Goal: Information Seeking & Learning: Learn about a topic

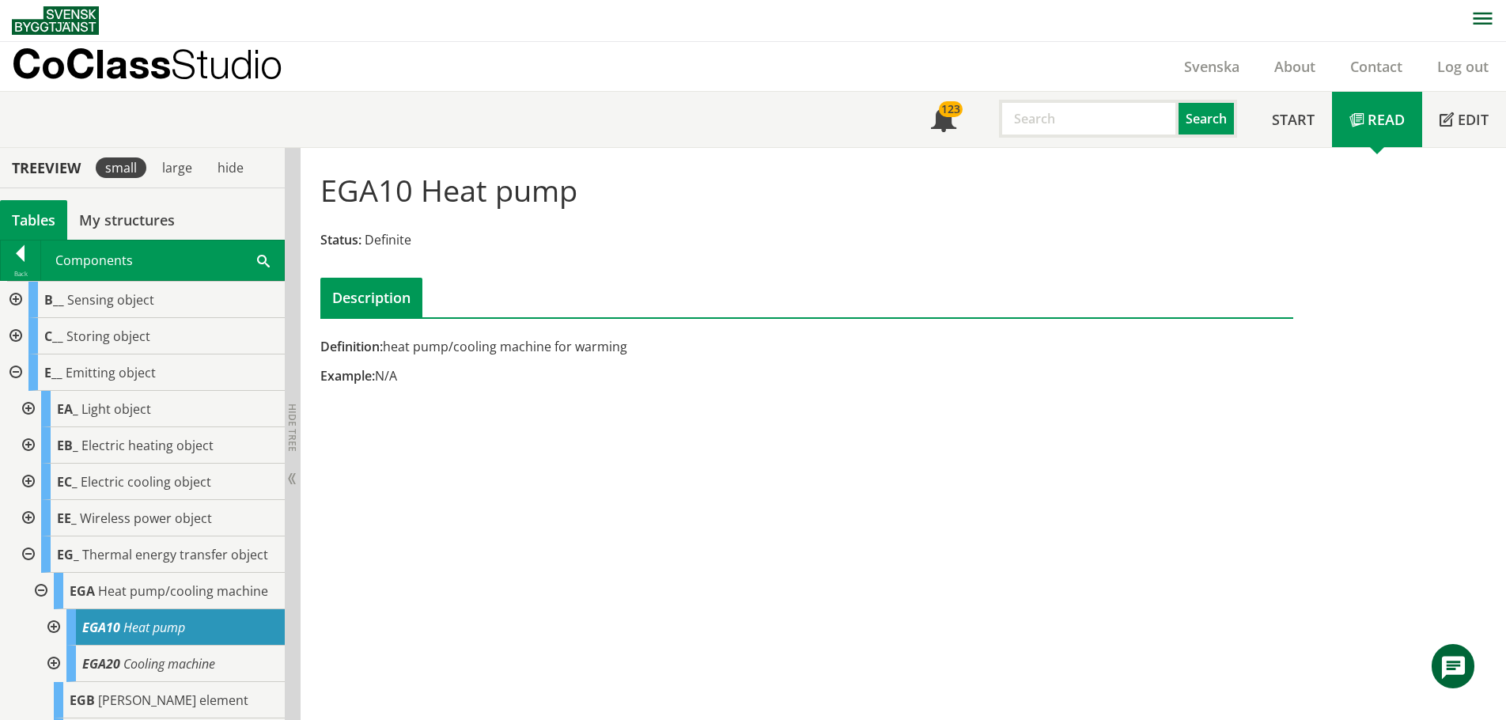
click at [13, 301] on div at bounding box center [14, 300] width 28 height 36
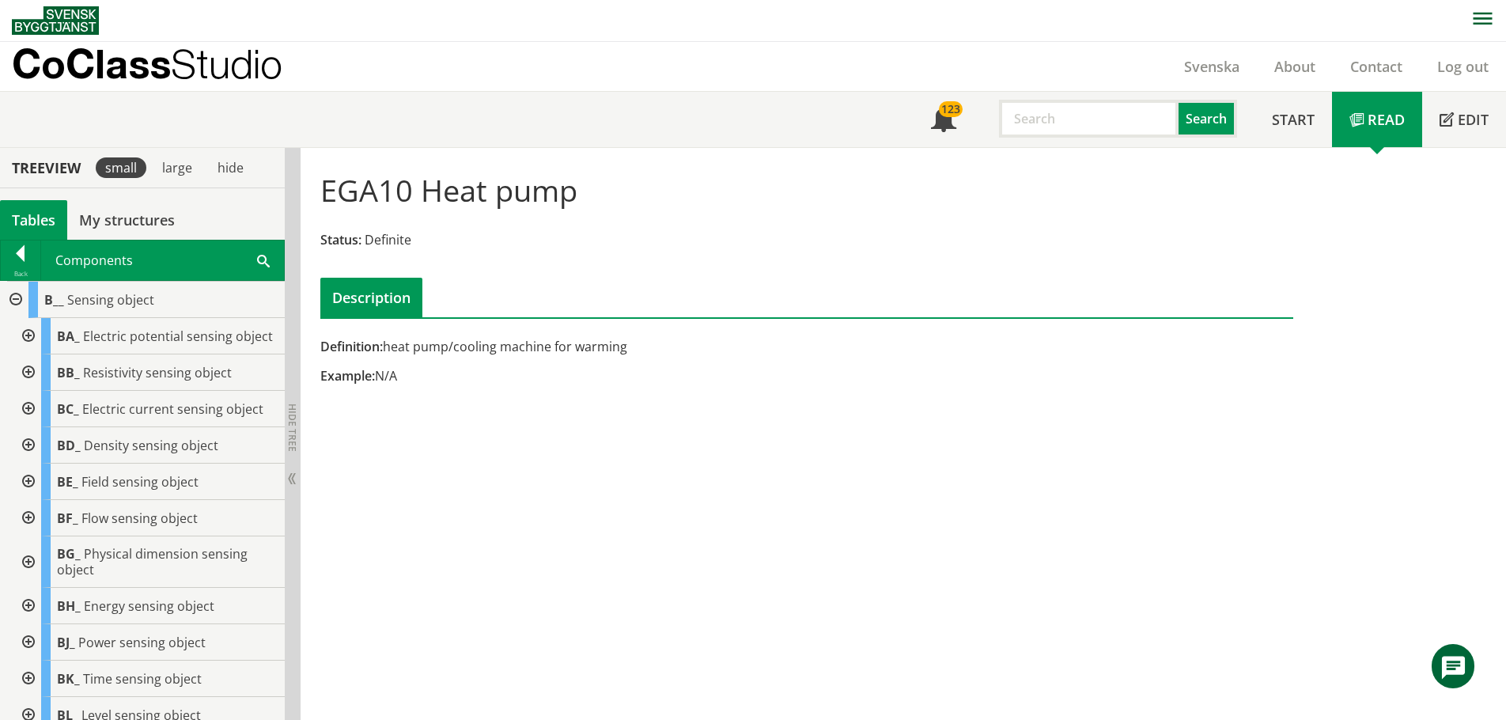
click at [33, 500] on div at bounding box center [27, 482] width 28 height 36
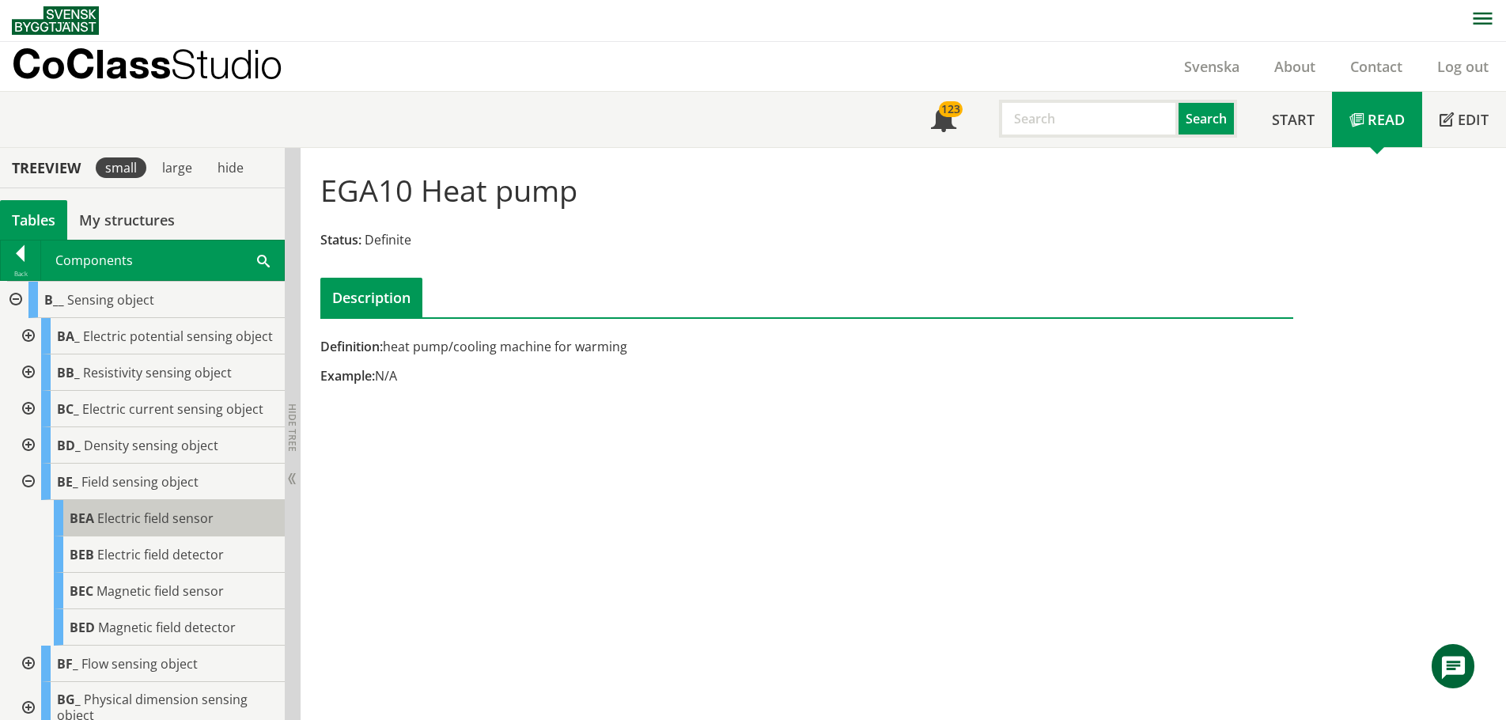
click at [196, 527] on span "Electric field sensor" at bounding box center [155, 517] width 116 height 17
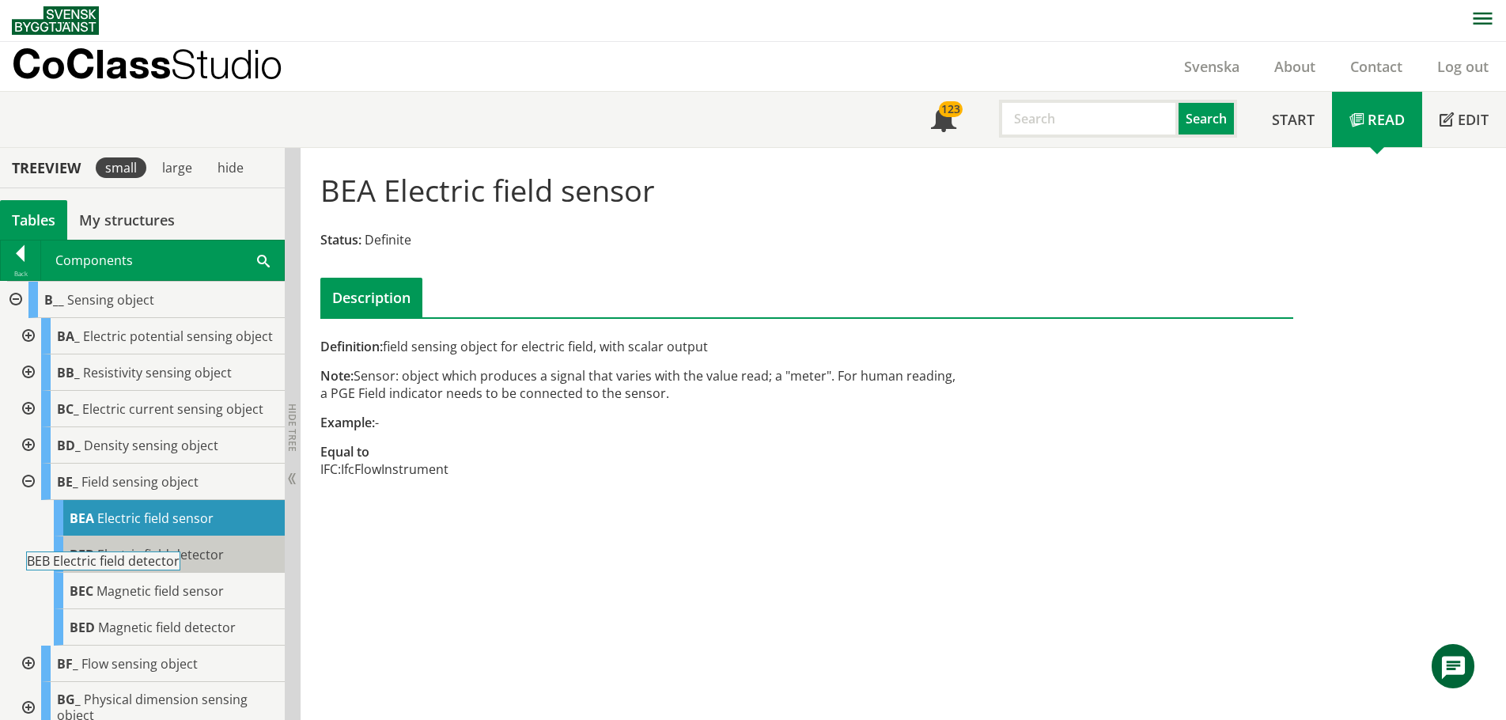
click at [194, 563] on span "Electric field detector" at bounding box center [160, 554] width 127 height 17
click at [204, 573] on div "BEB Electric field detector" at bounding box center [169, 554] width 231 height 36
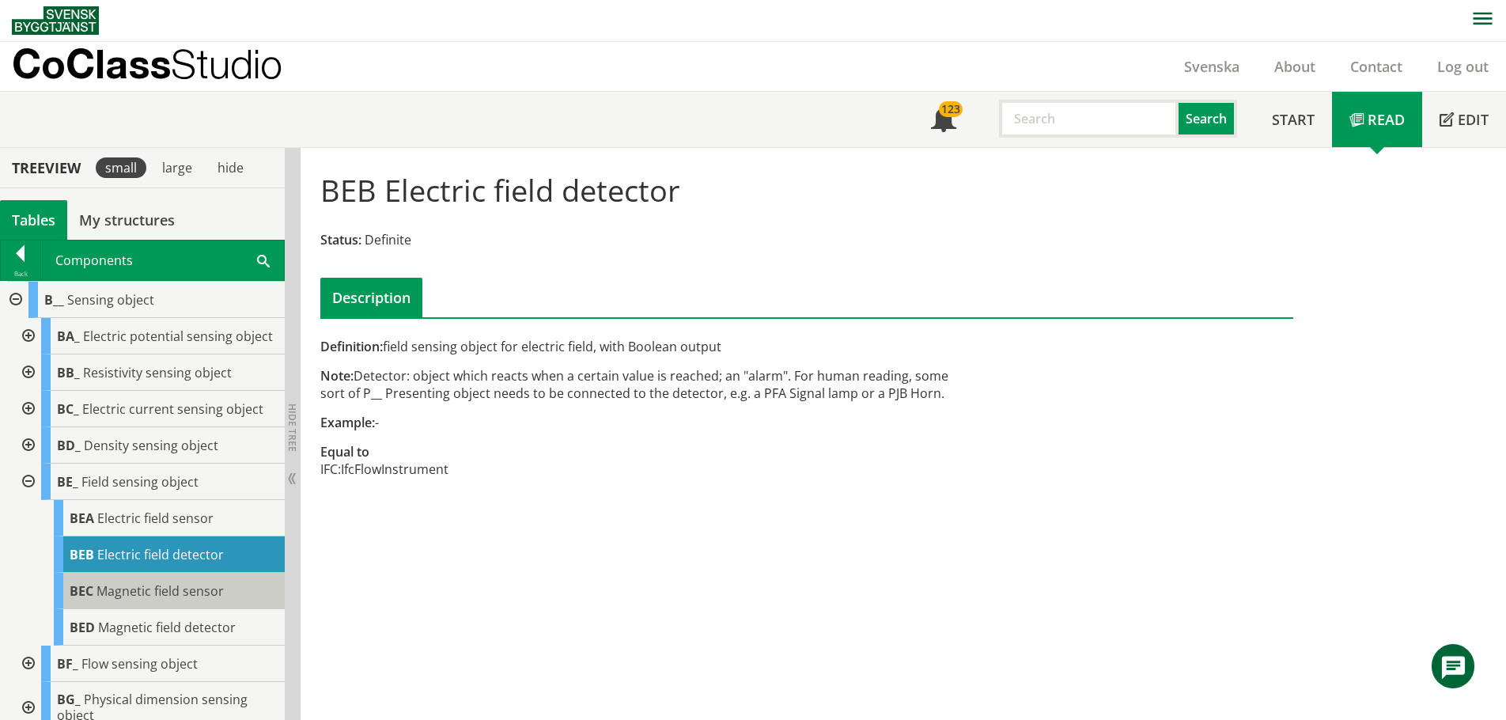
click at [219, 609] on div "BEC Magnetic field sensor" at bounding box center [169, 591] width 231 height 36
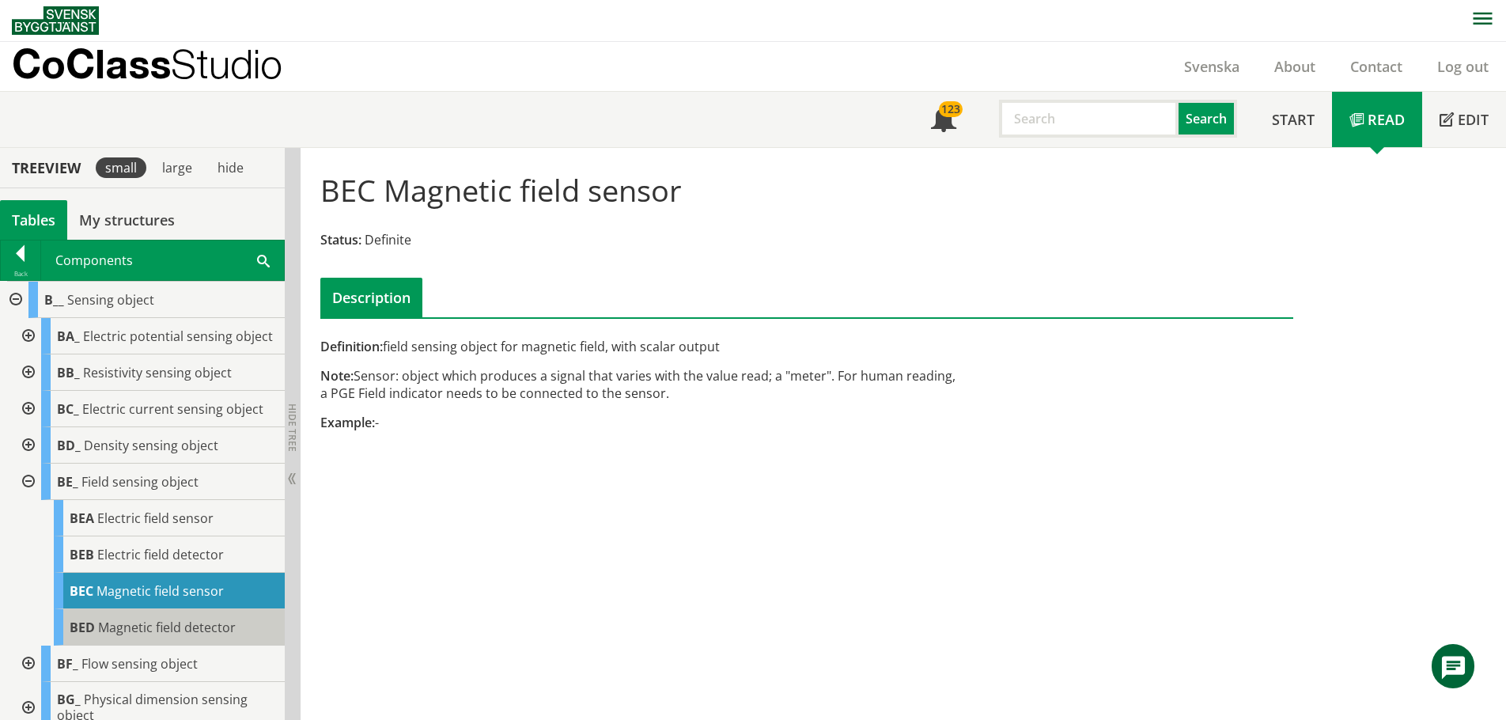
click at [220, 636] on span "Magnetic field detector" at bounding box center [167, 627] width 138 height 17
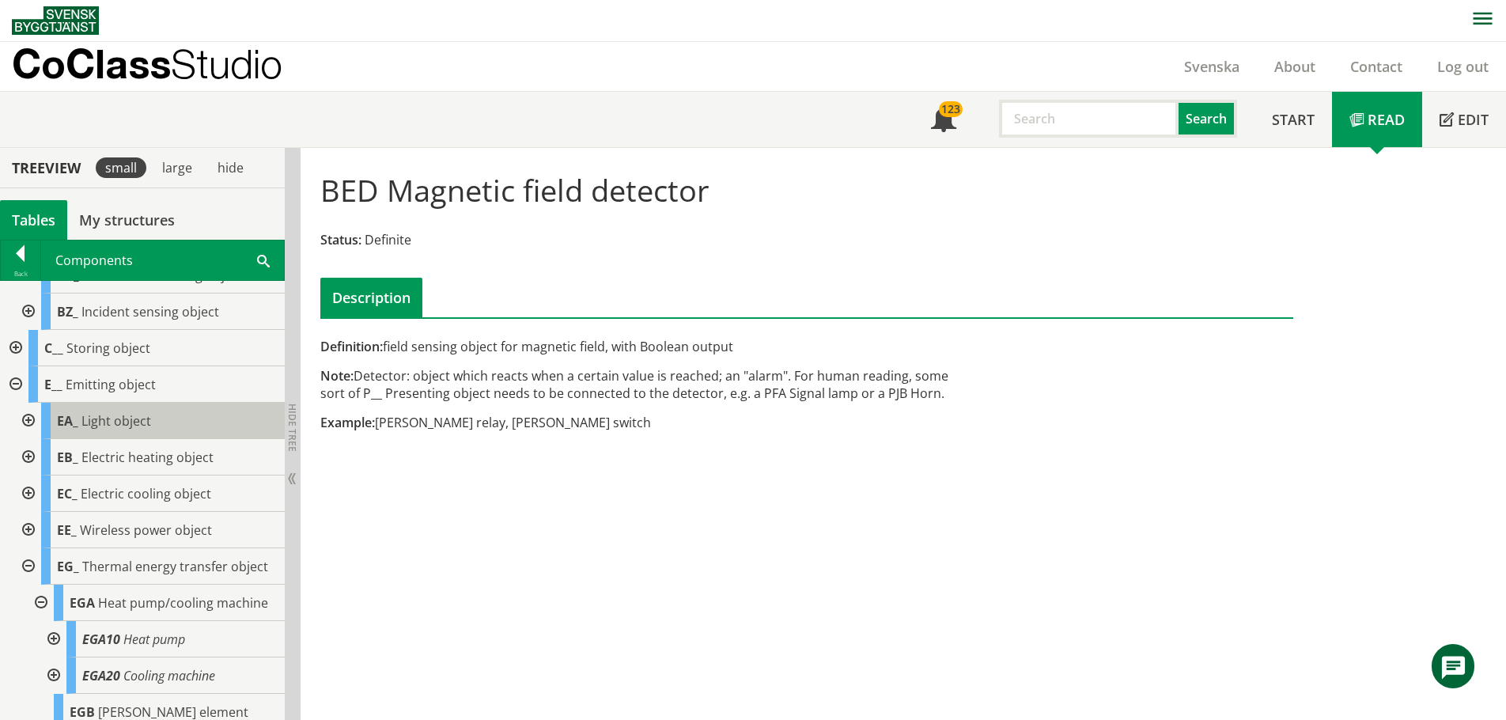
scroll to position [1028, 0]
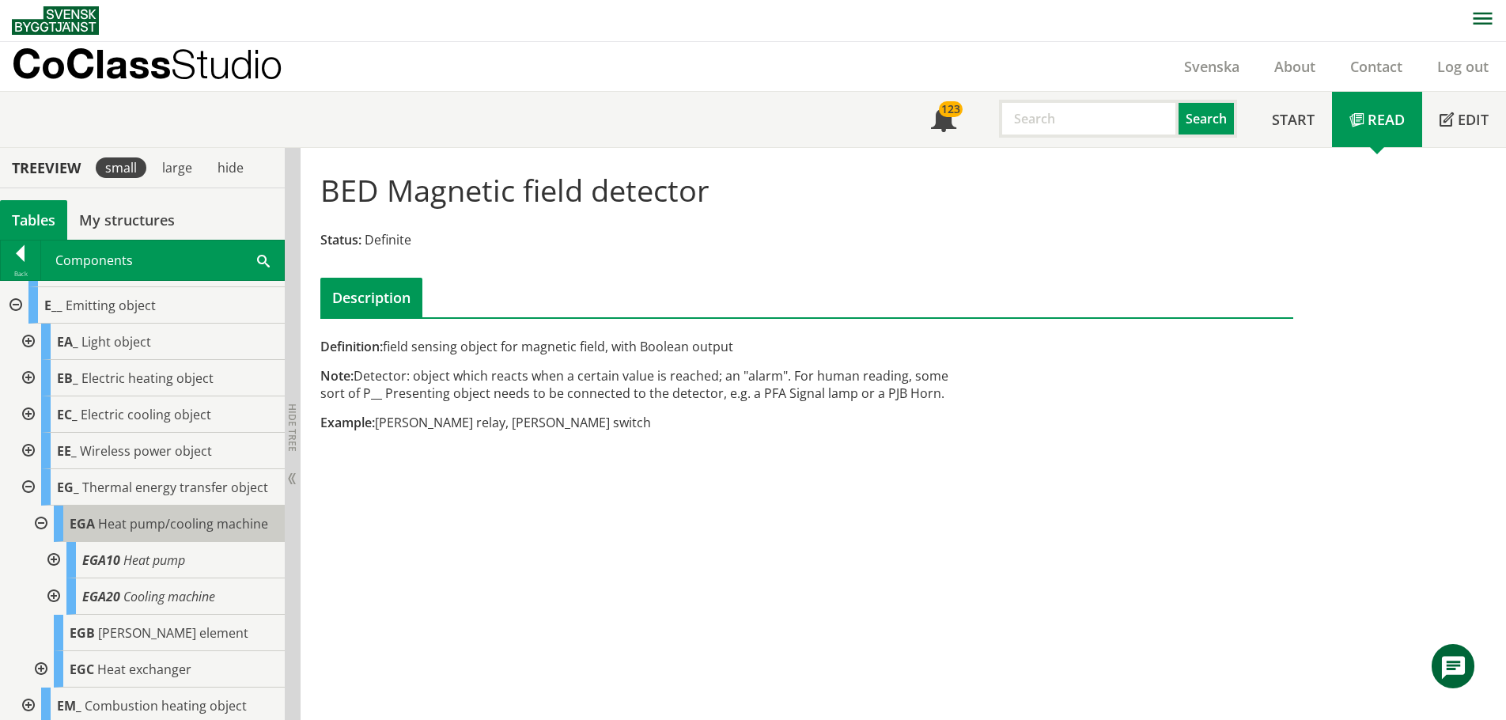
click at [123, 532] on span "Heat pump/cooling machine" at bounding box center [183, 523] width 170 height 17
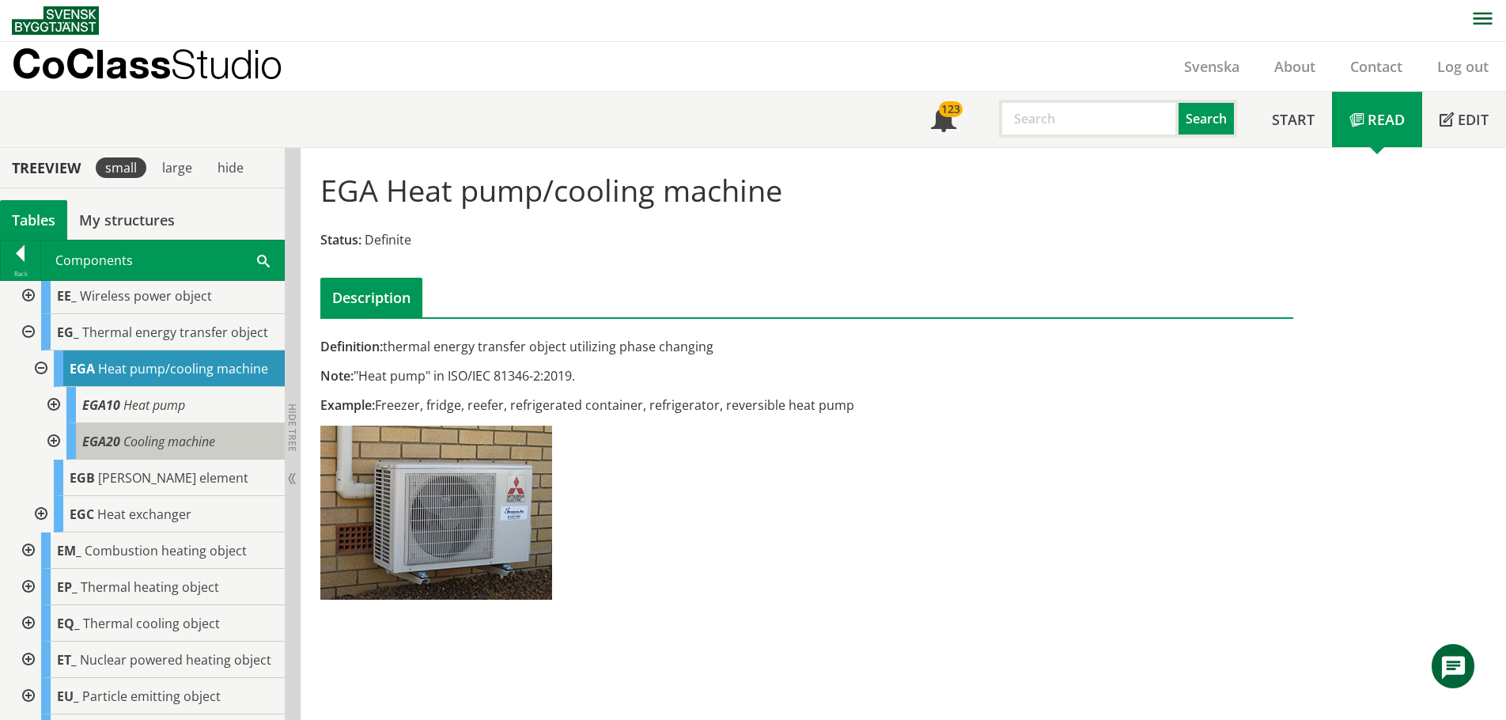
scroll to position [1187, 0]
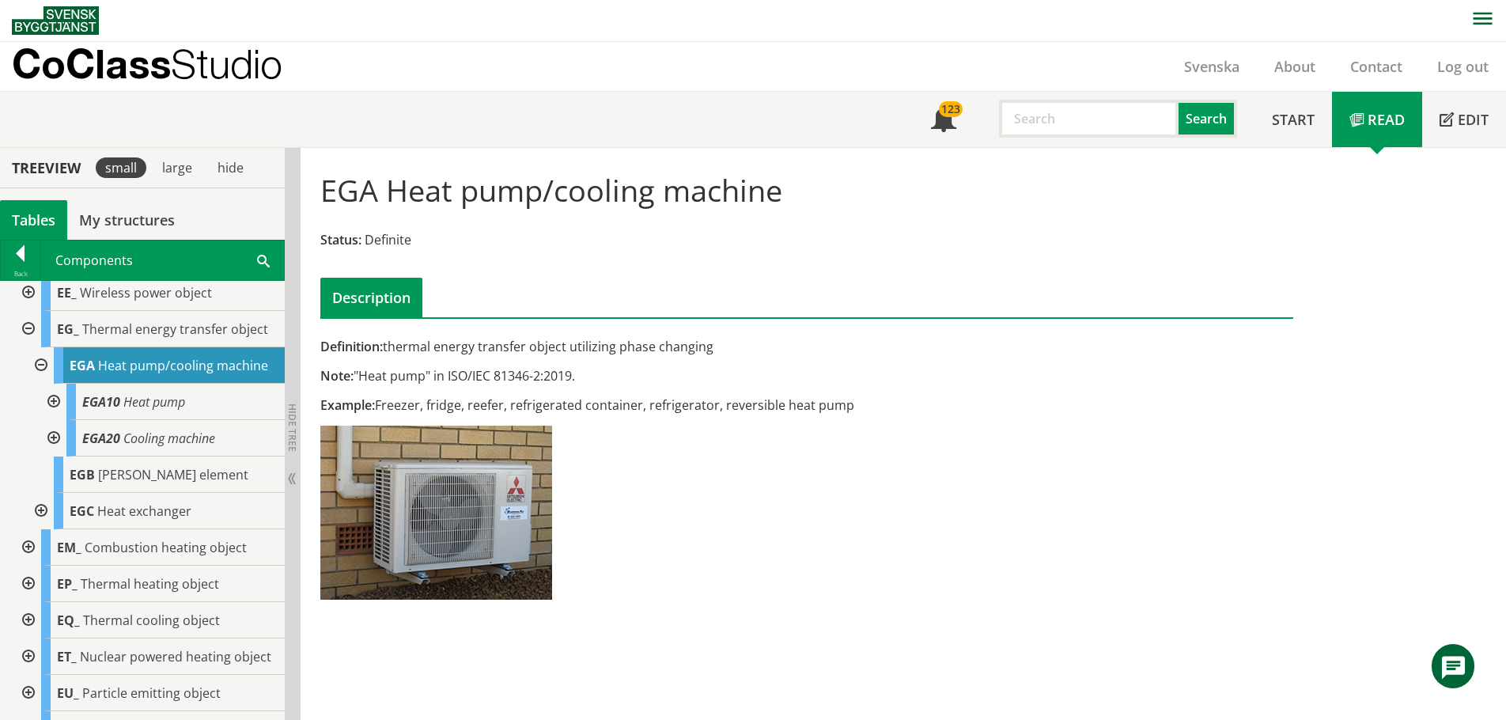
click at [321, 346] on span "Definition:" at bounding box center [351, 346] width 62 height 17
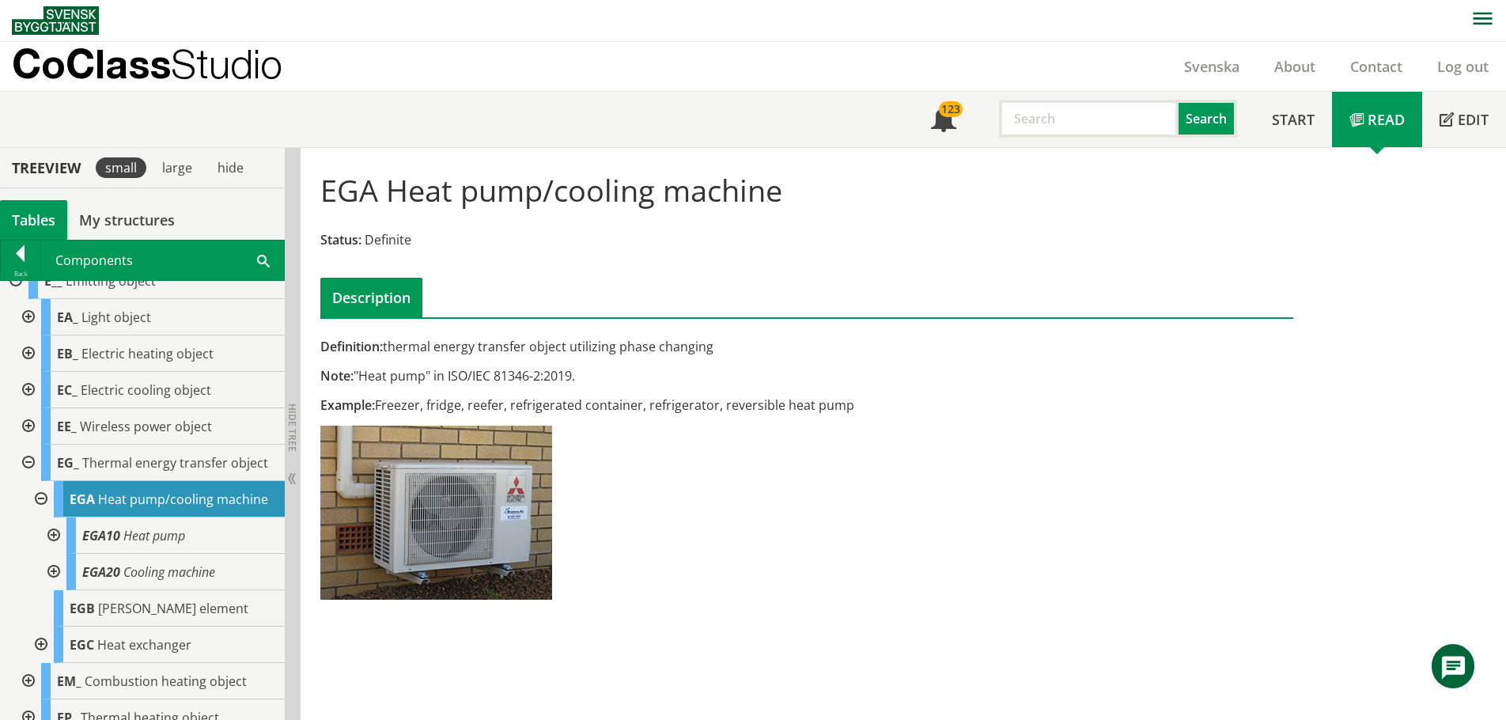
scroll to position [1028, 0]
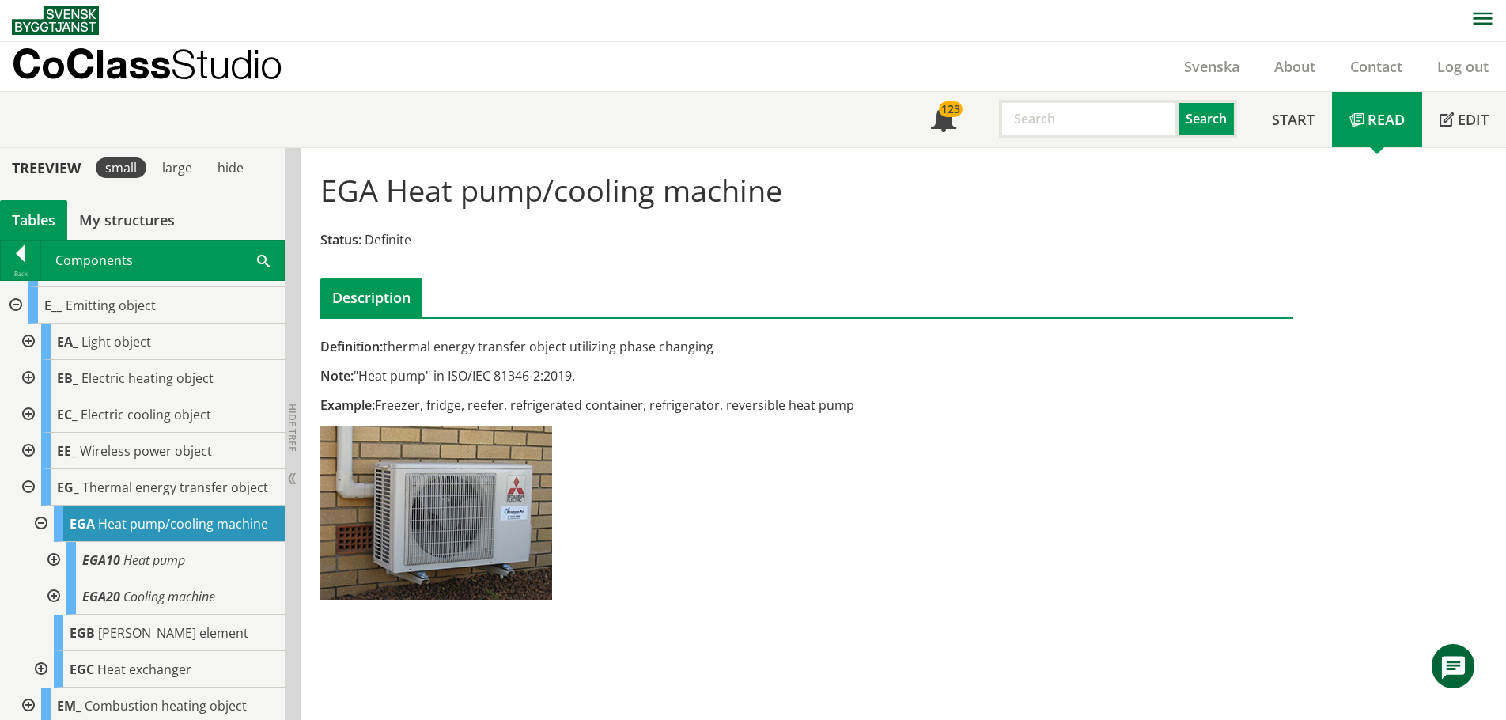
click at [21, 424] on div at bounding box center [27, 414] width 28 height 36
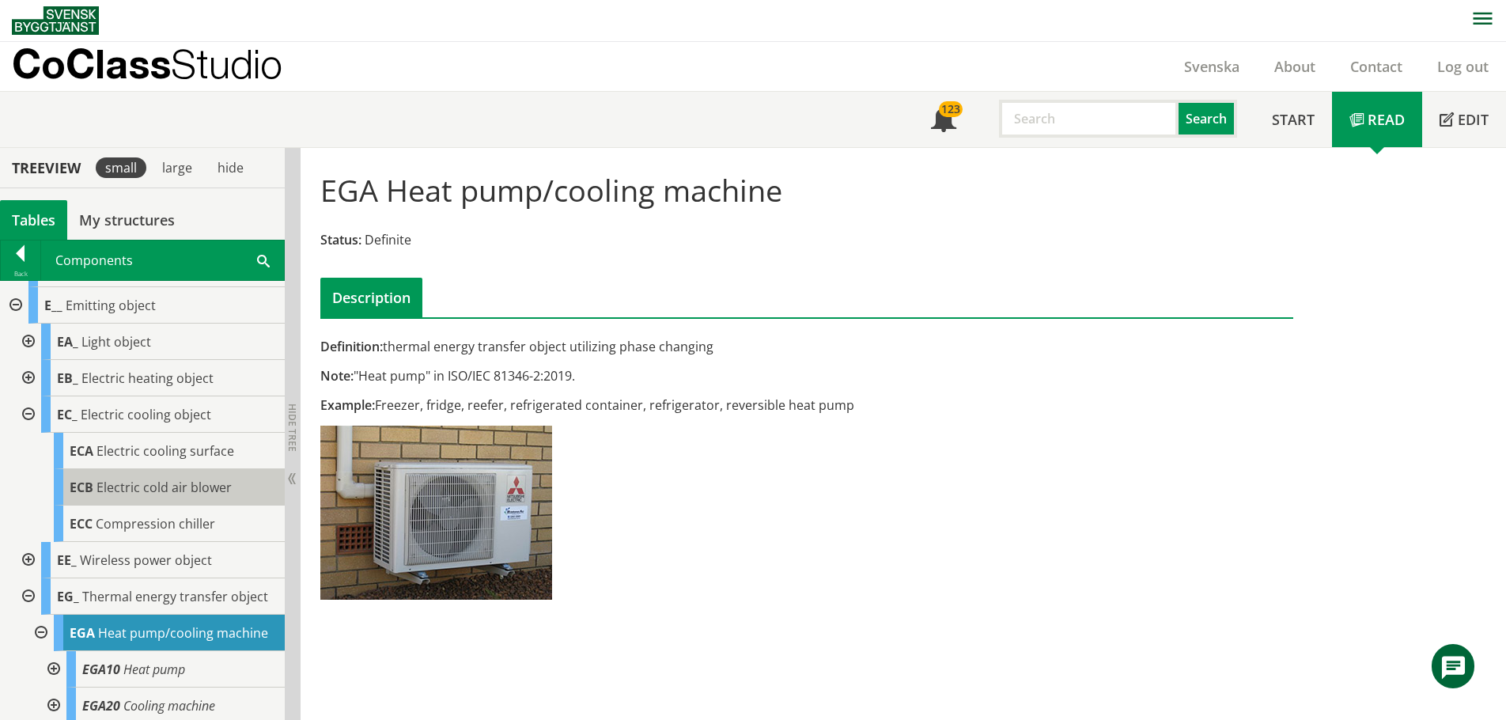
click at [124, 500] on body "AMA AMA Beskrivningsverktyg AMA Funktion BSAB Bygginfo Byggjura Byggkatalogen […" at bounding box center [753, 359] width 1506 height 720
click at [187, 496] on span "Electric cold air blower" at bounding box center [164, 487] width 135 height 17
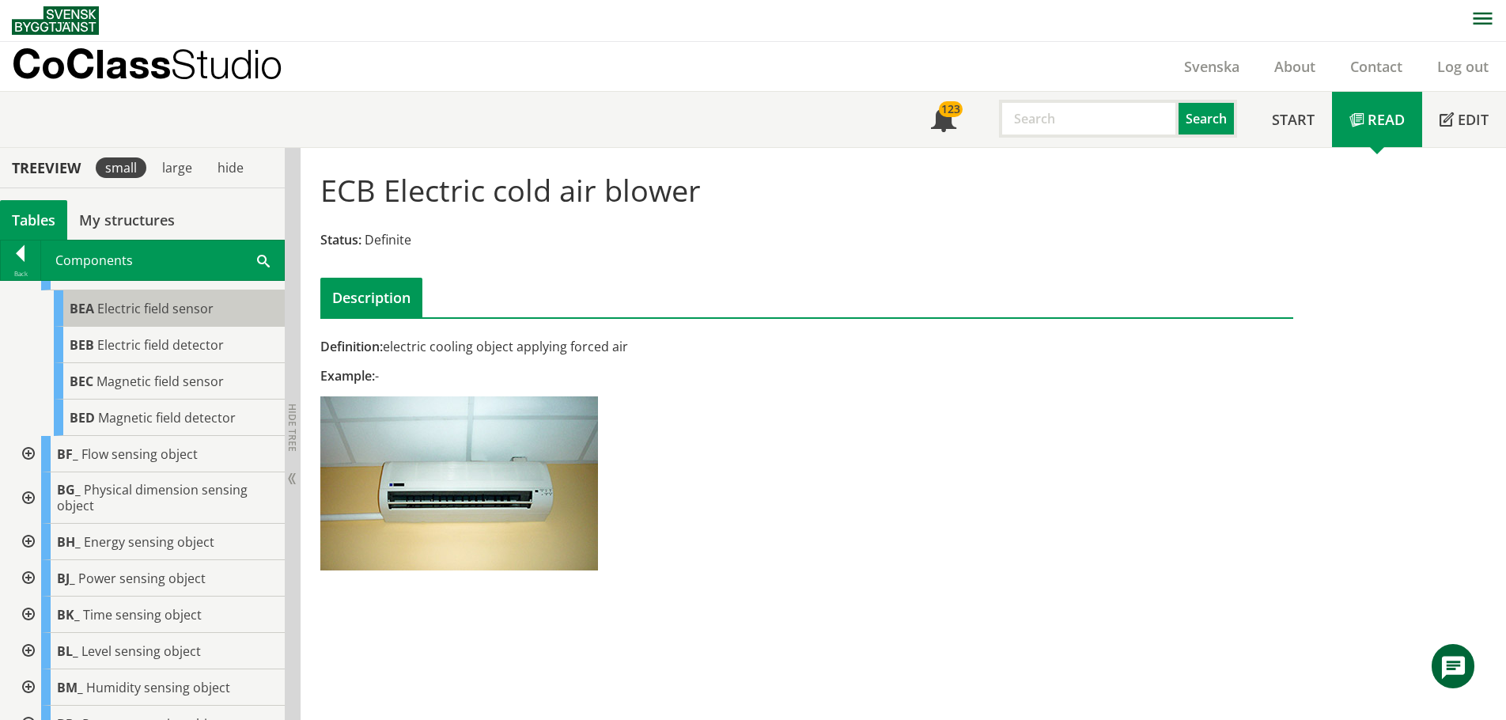
scroll to position [158, 0]
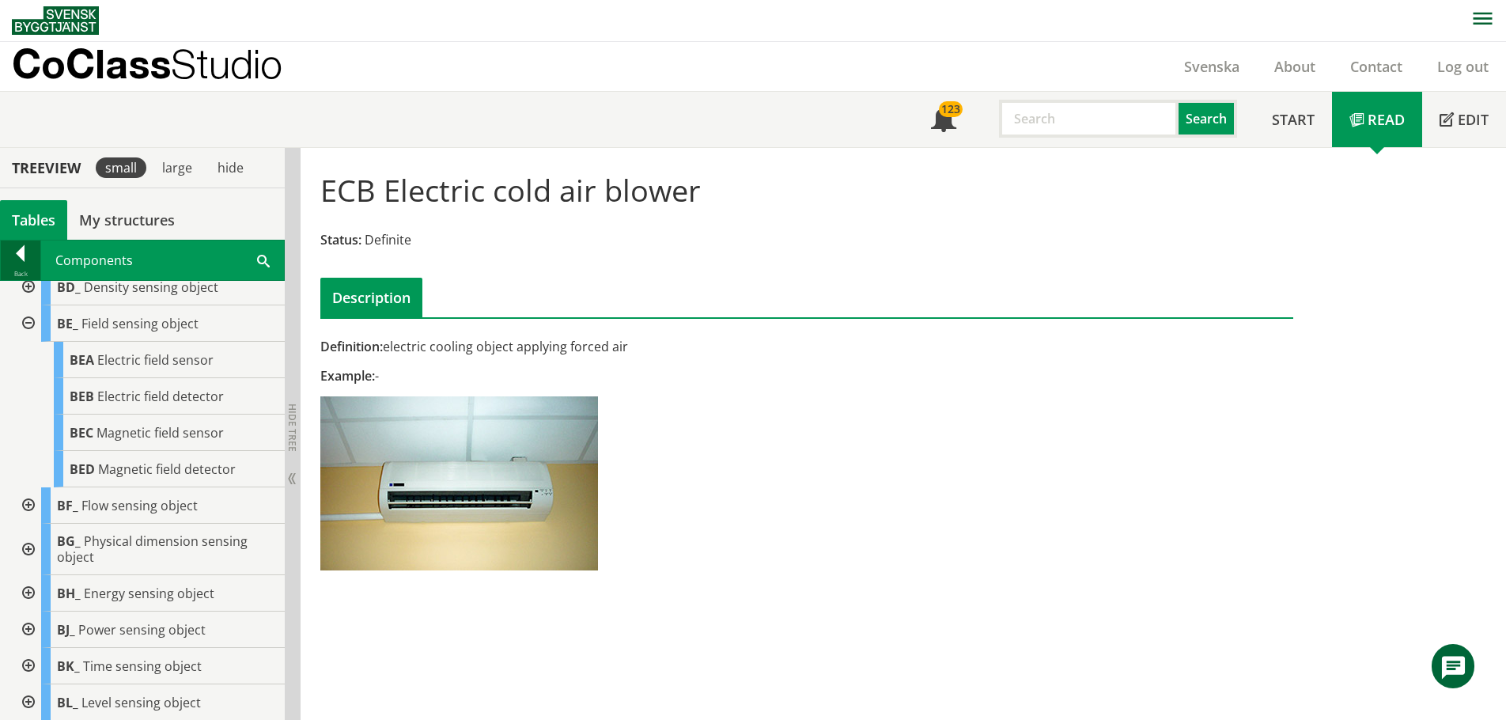
click at [15, 253] on div at bounding box center [21, 256] width 40 height 22
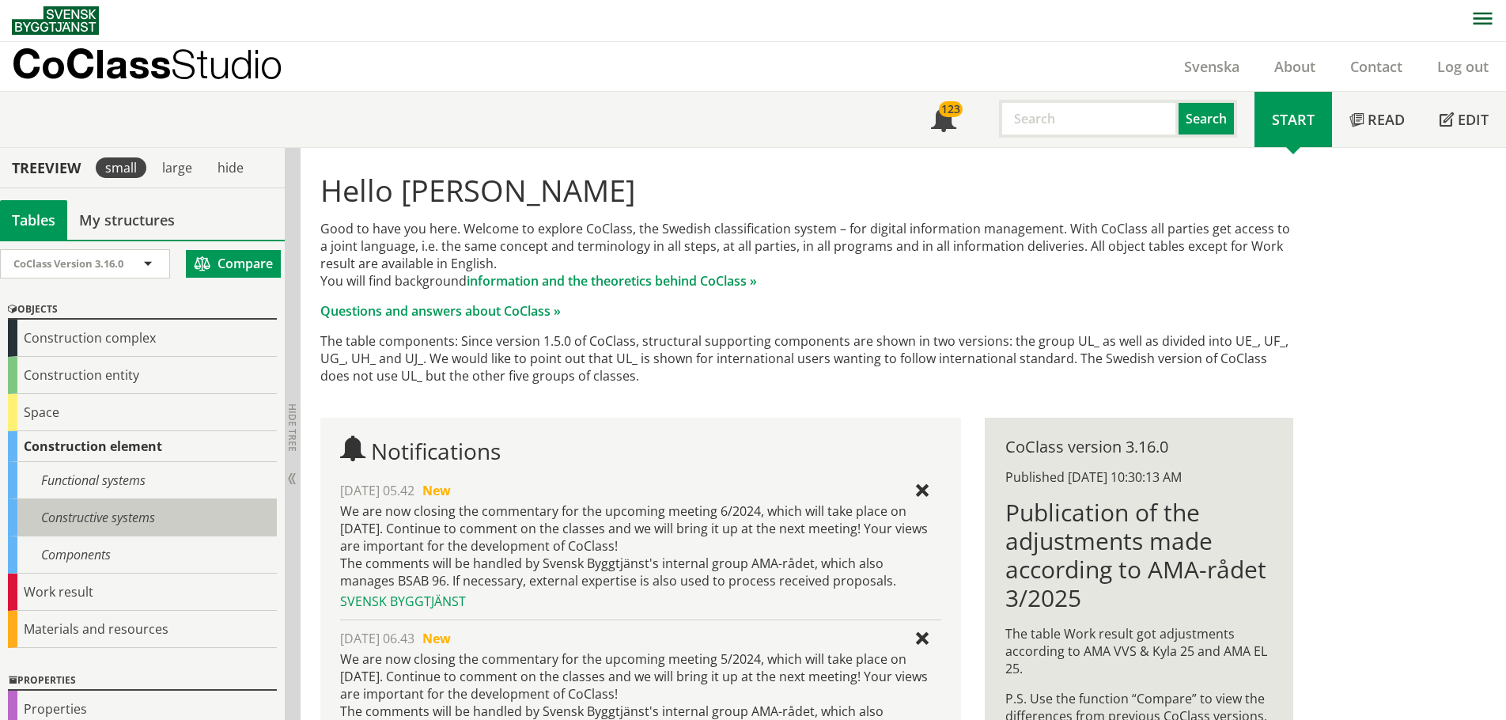
click at [70, 520] on div "Constructive systems" at bounding box center [142, 517] width 269 height 37
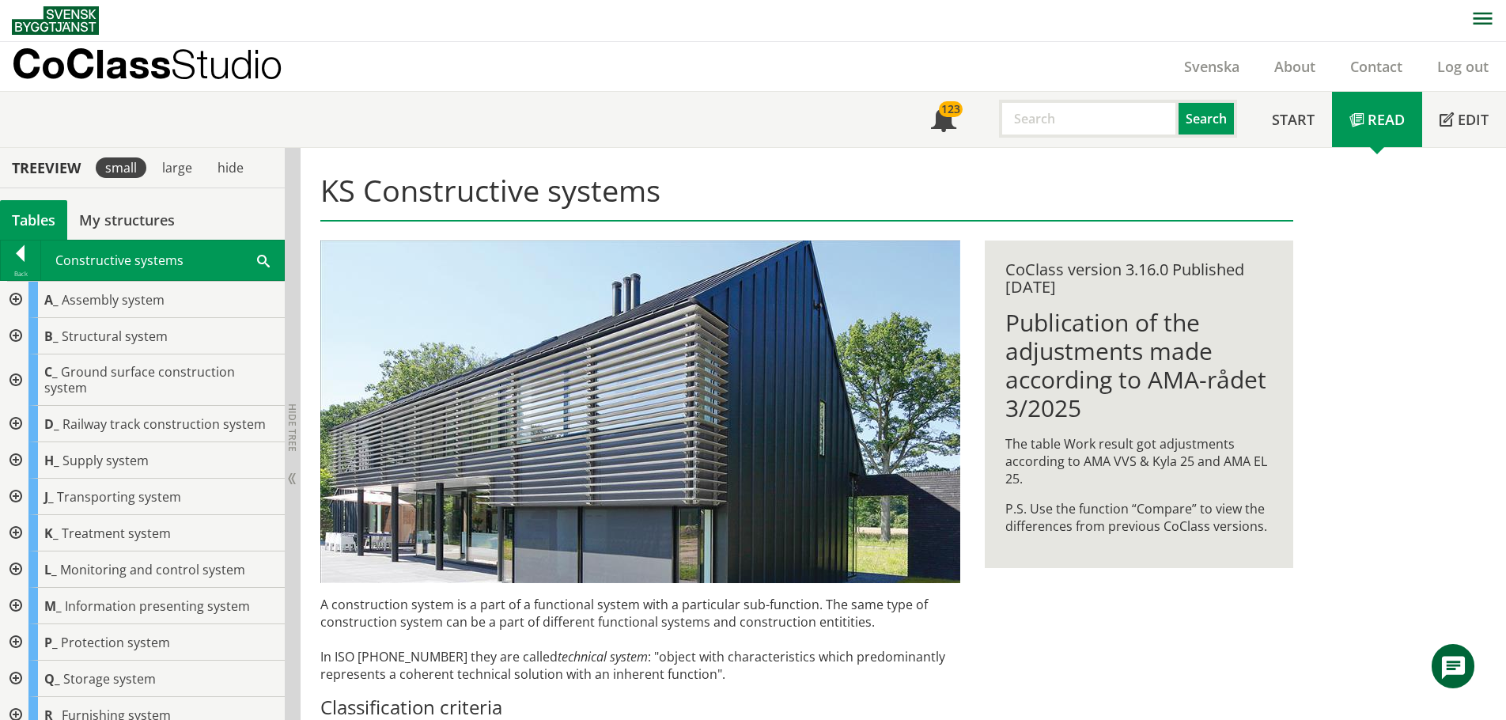
click at [20, 588] on div at bounding box center [14, 606] width 28 height 36
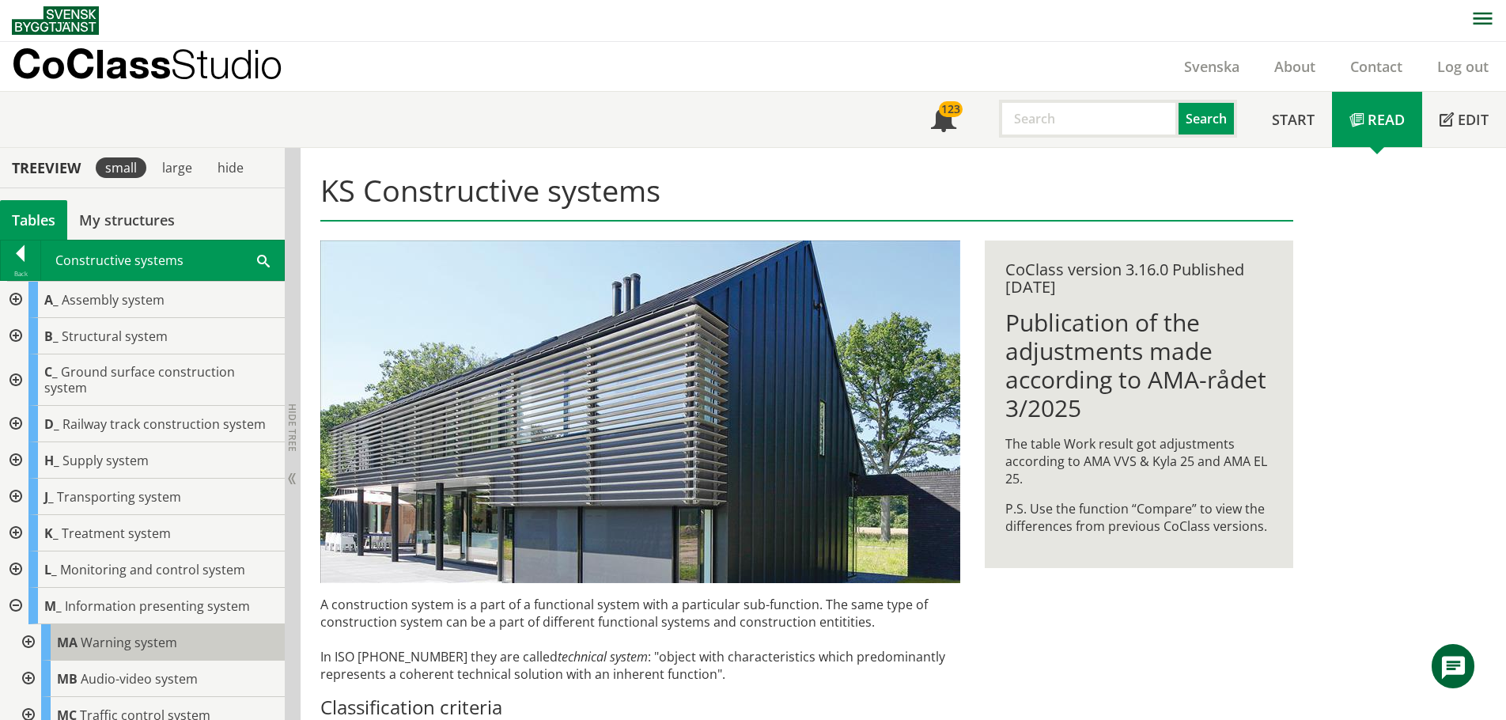
click at [118, 644] on span "Warning system" at bounding box center [129, 642] width 97 height 17
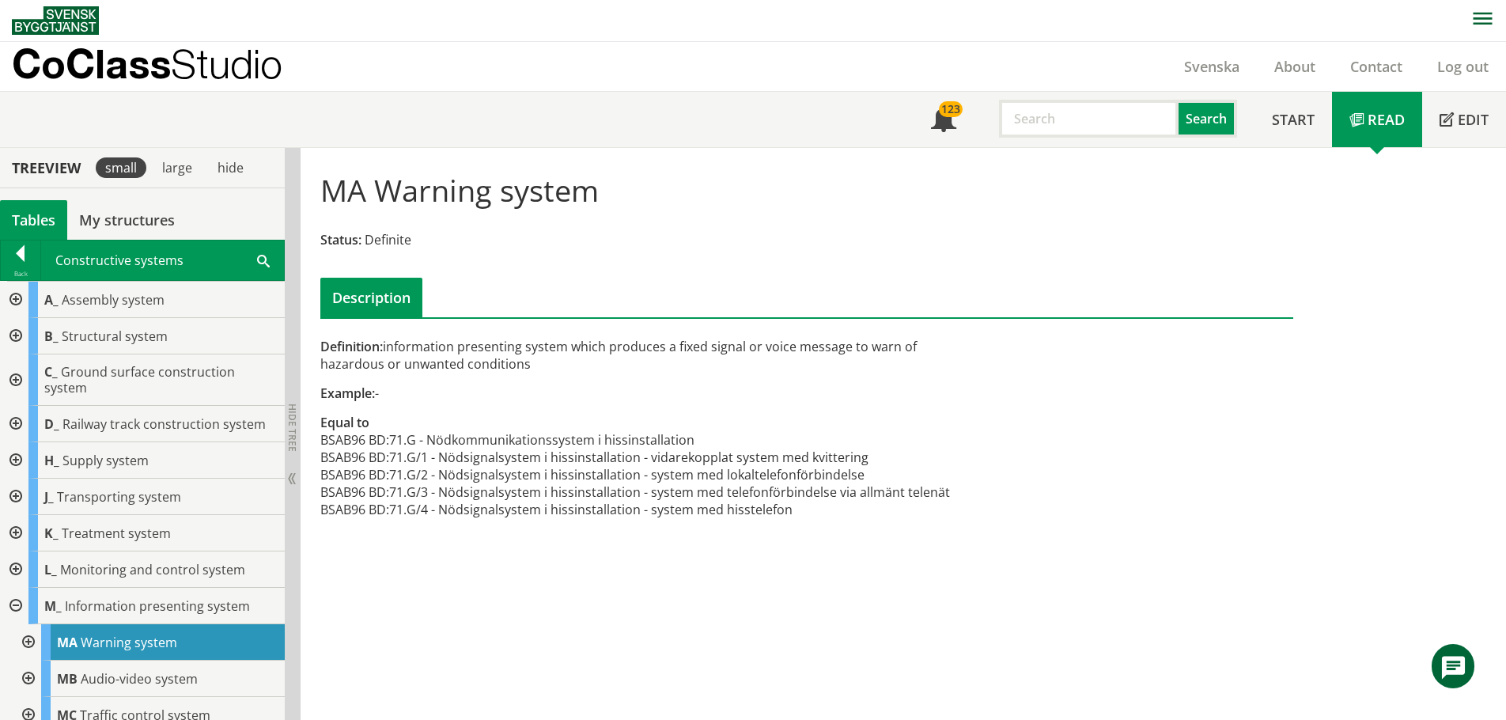
click at [29, 645] on div at bounding box center [27, 642] width 28 height 36
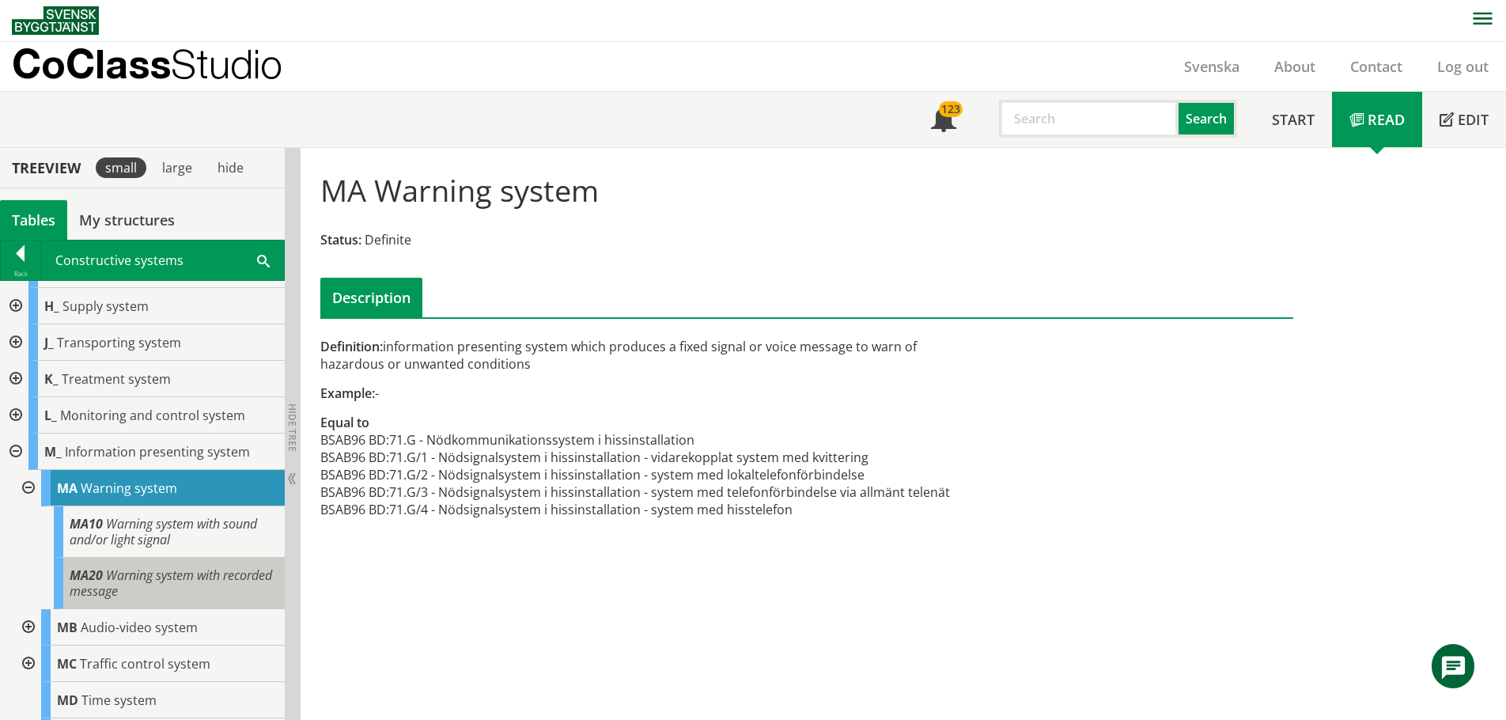
scroll to position [158, 0]
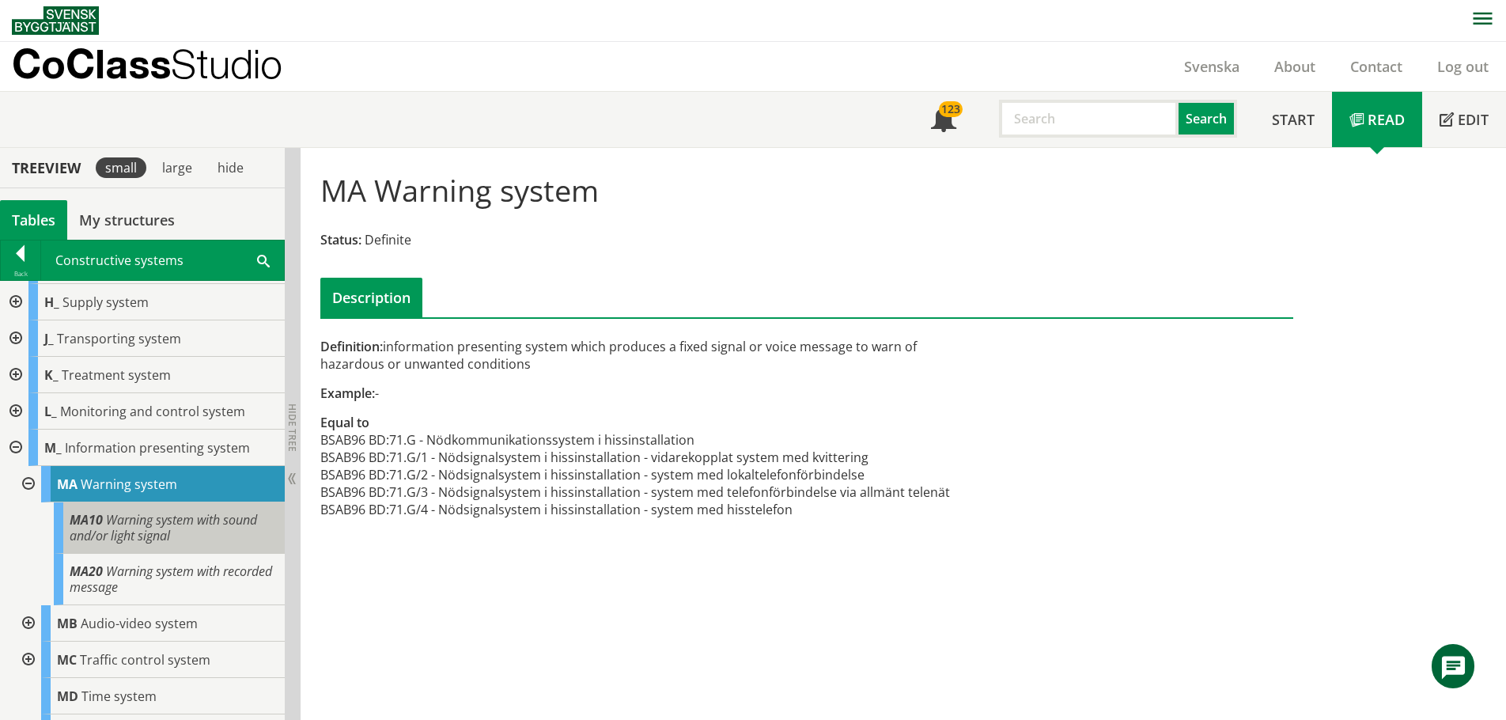
click at [161, 532] on span "Warning system with sound and/or light signal" at bounding box center [163, 527] width 187 height 33
